Goal: Find specific page/section: Find specific page/section

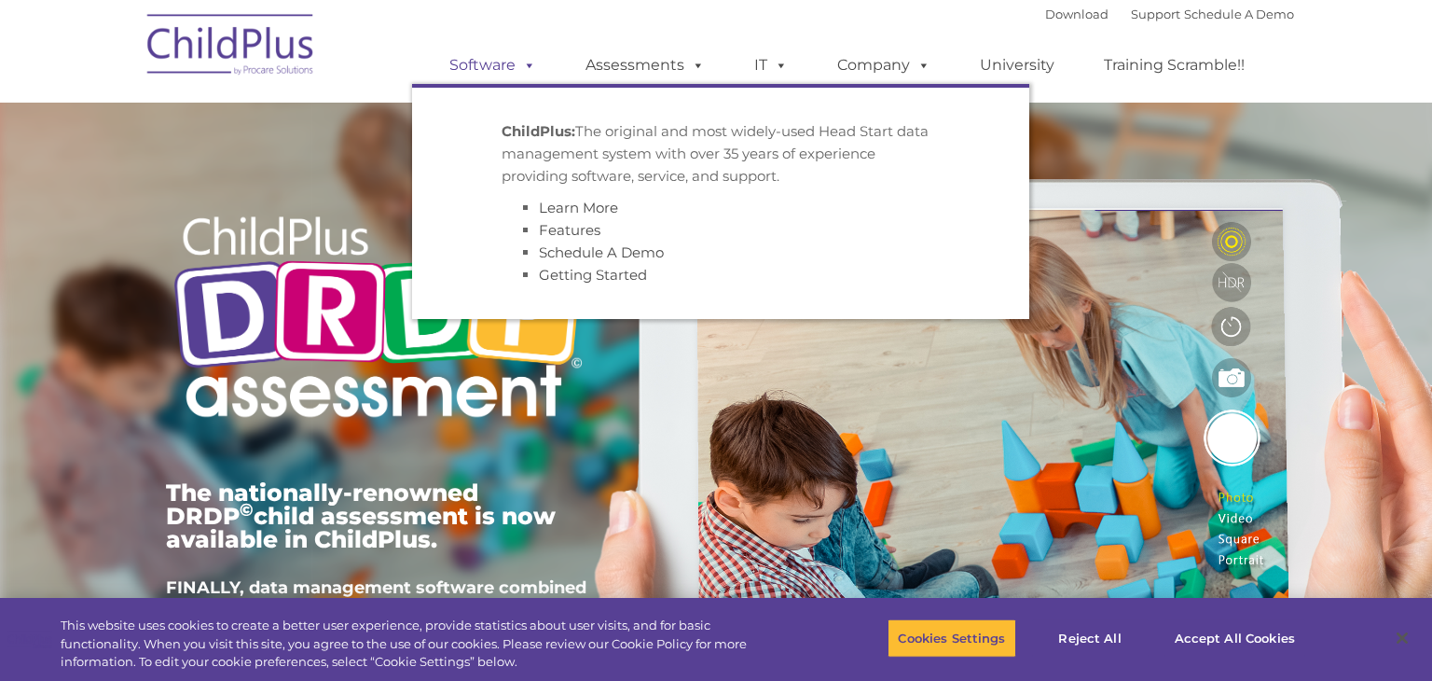
click at [506, 62] on link "Software" at bounding box center [493, 65] width 124 height 37
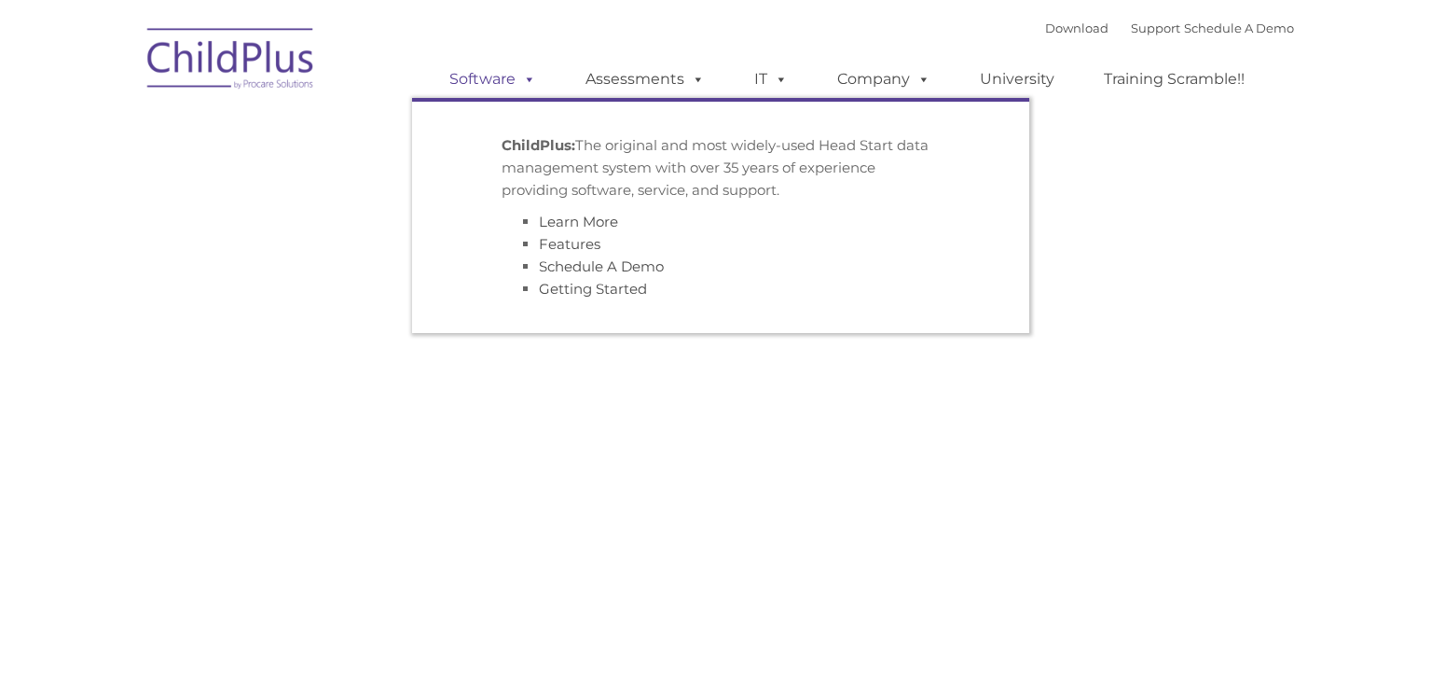
type input ""
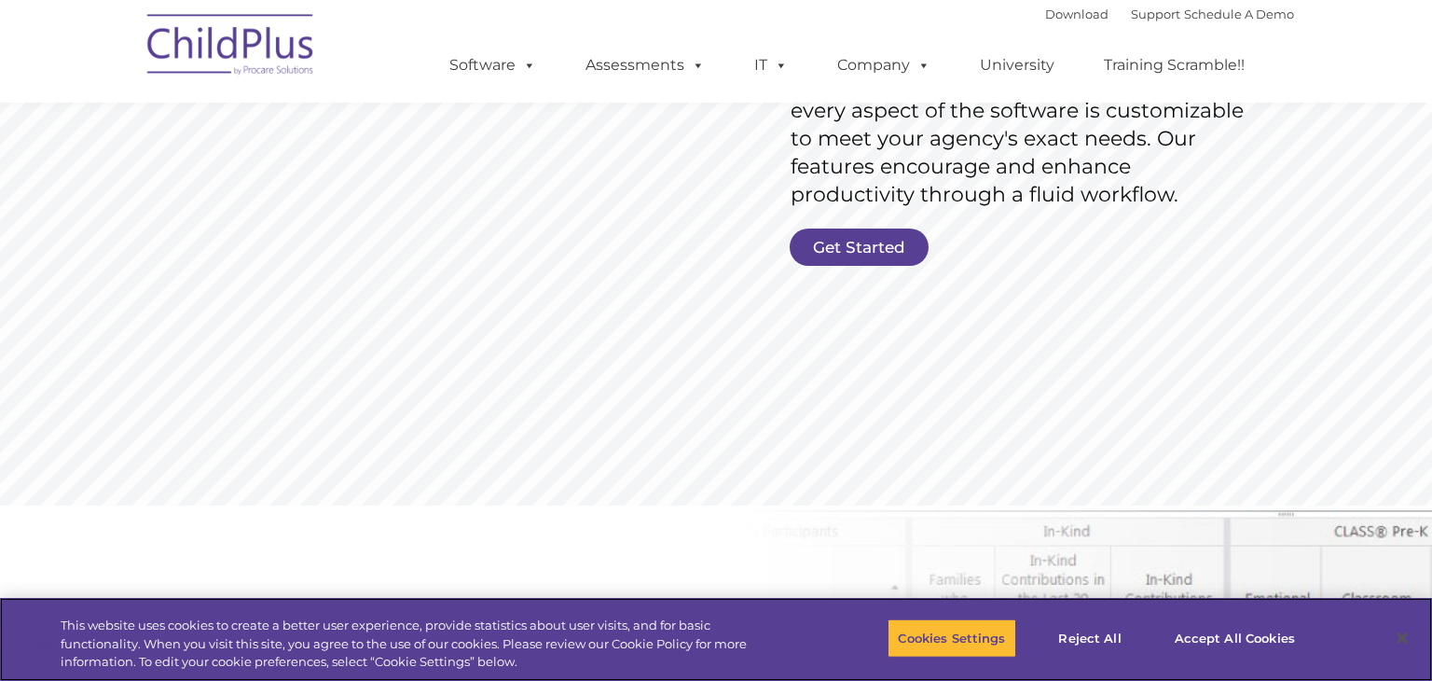
scroll to position [400, 0]
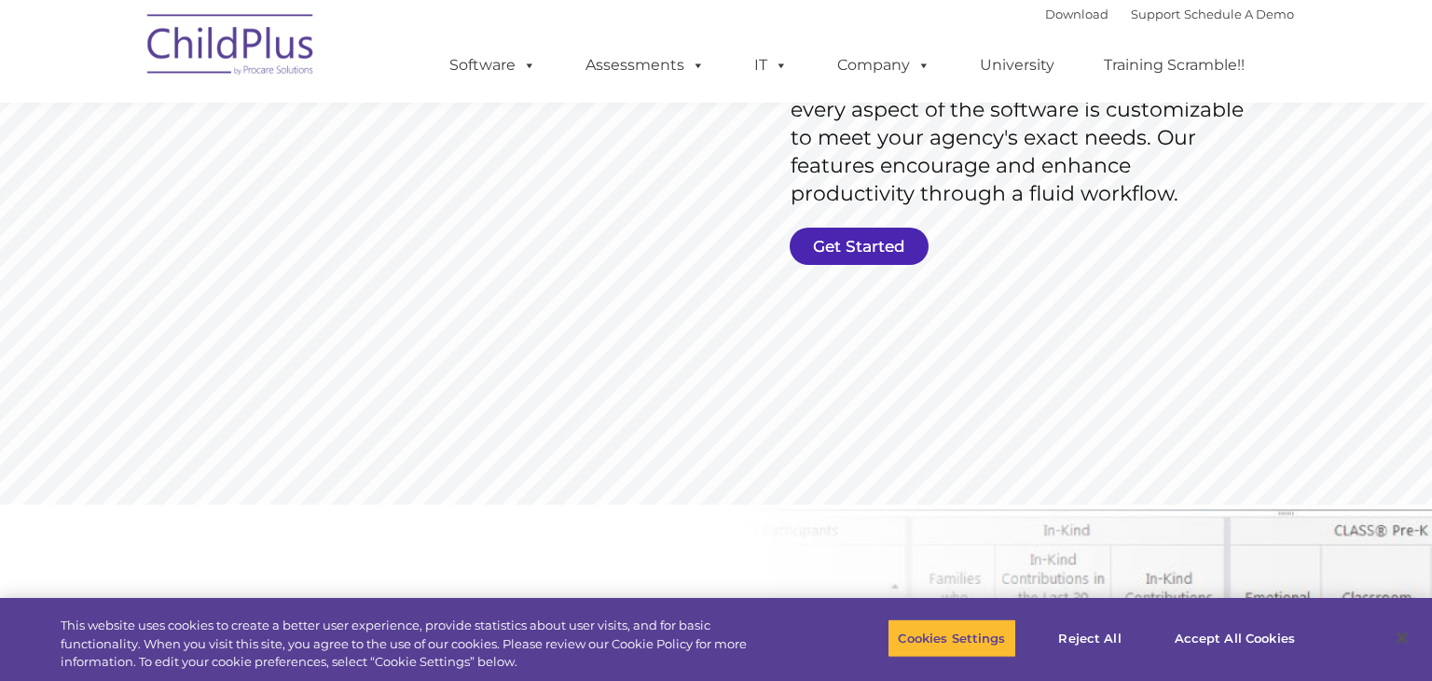
click at [888, 253] on link "Get Started" at bounding box center [859, 245] width 139 height 37
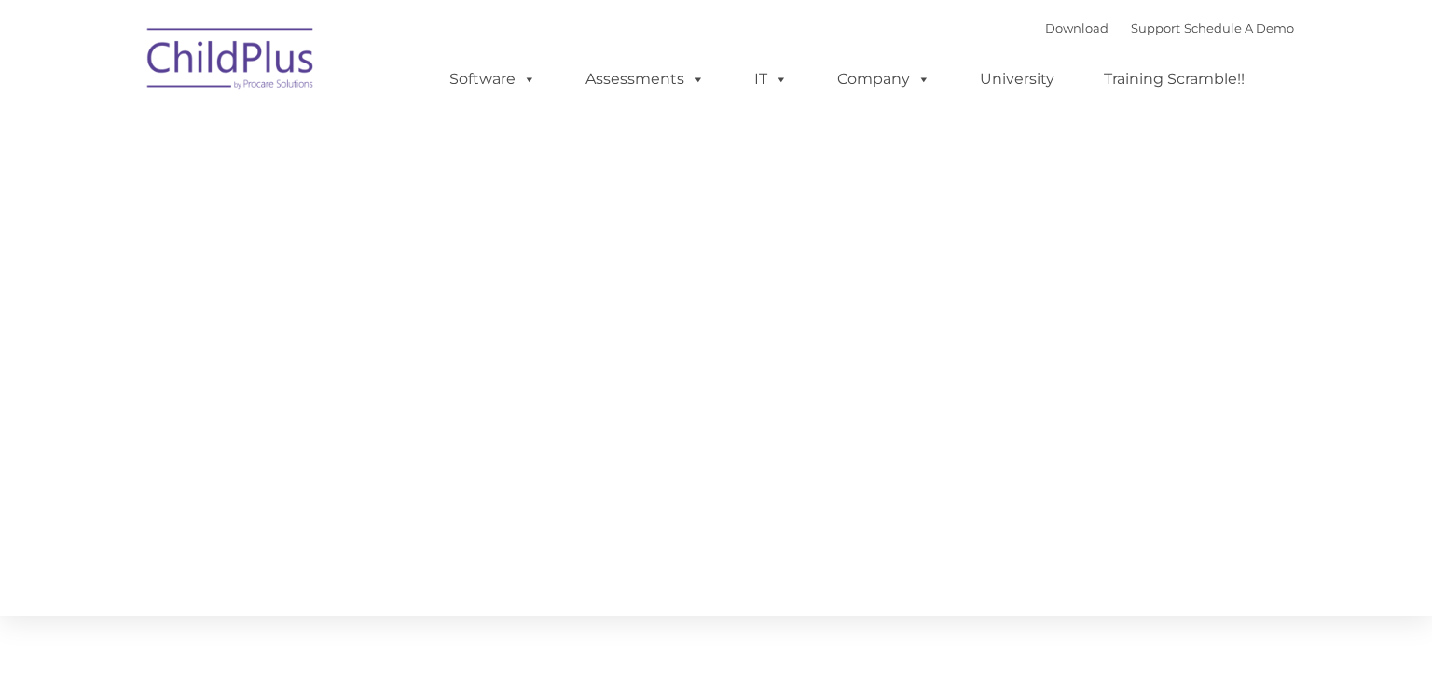
type input ""
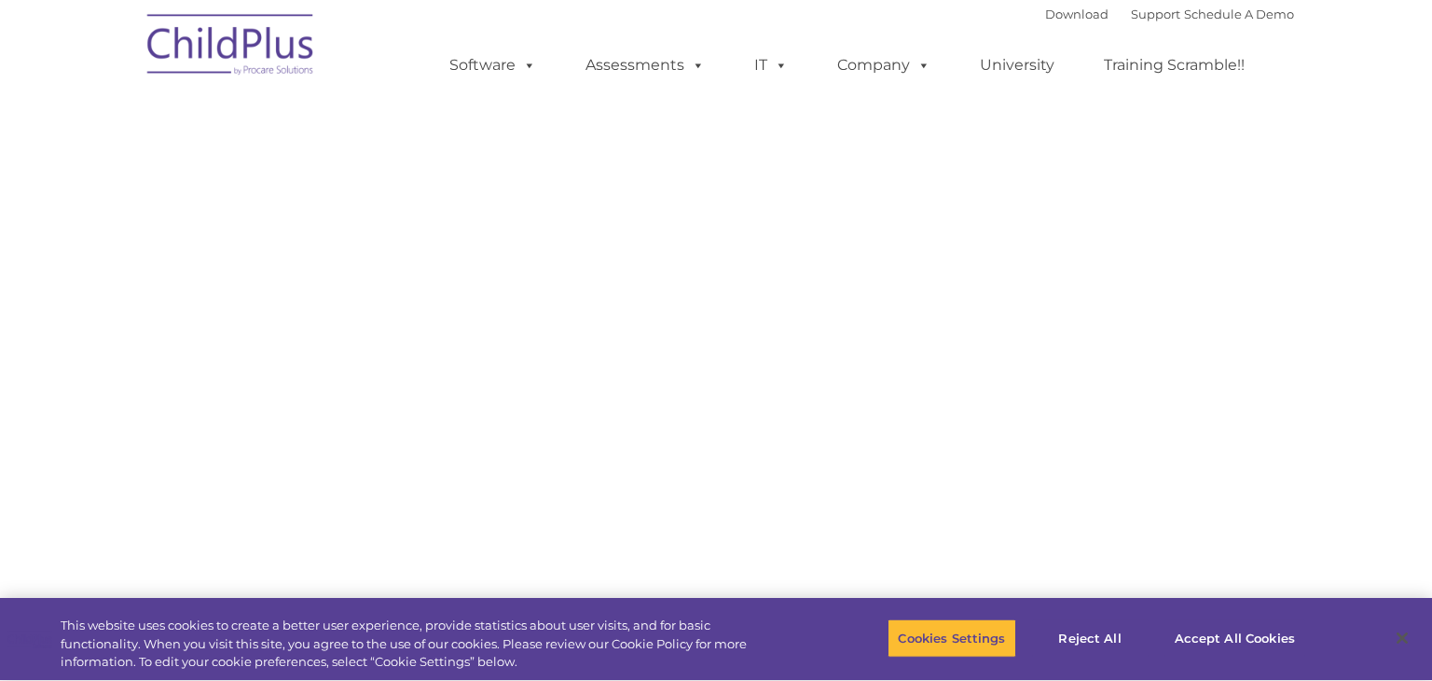
select select "MEDIUM"
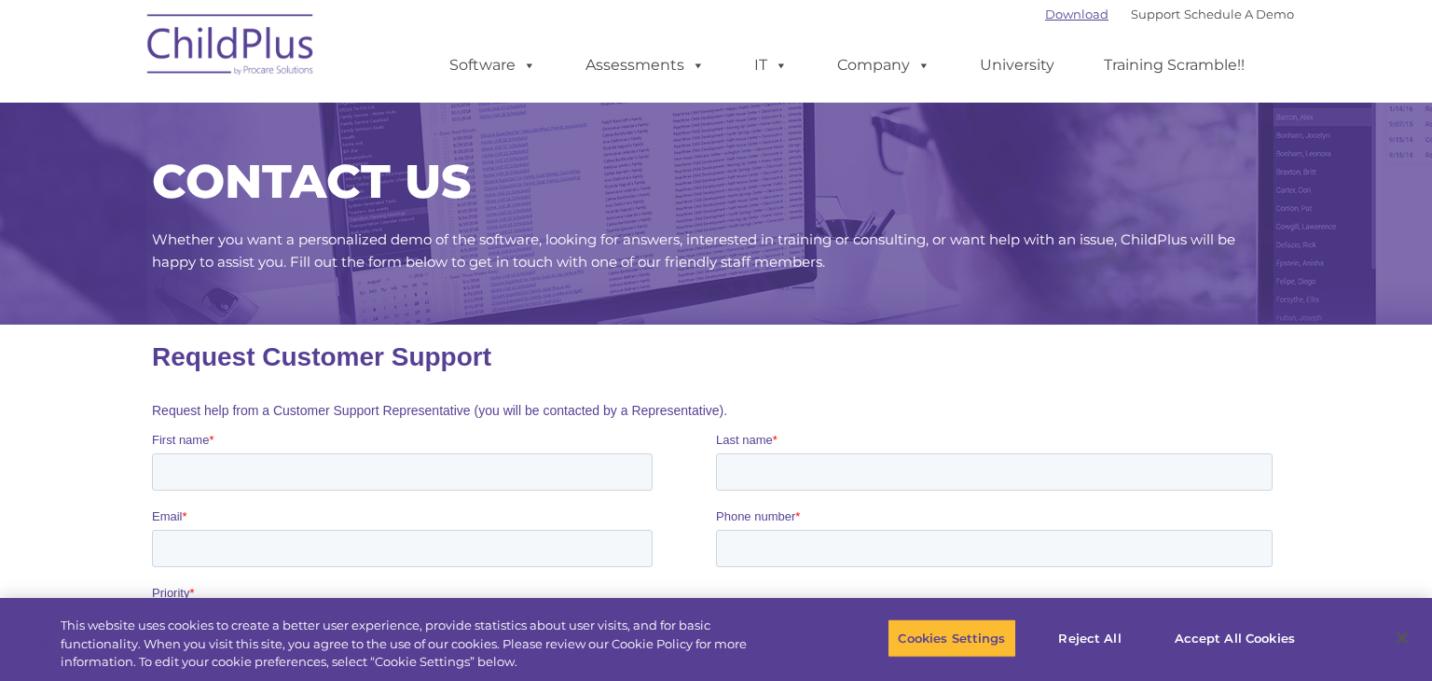
click at [1060, 15] on link "Download" at bounding box center [1076, 14] width 63 height 15
